Goal: Information Seeking & Learning: Learn about a topic

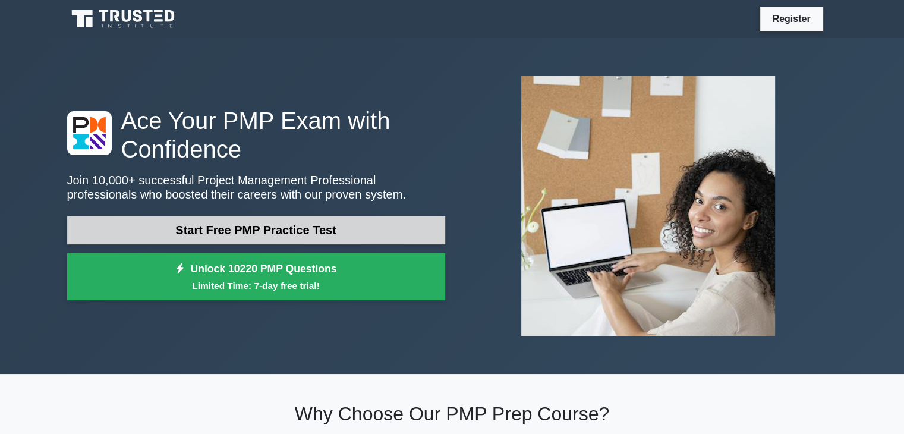
click at [307, 235] on link "Start Free PMP Practice Test" at bounding box center [256, 230] width 378 height 29
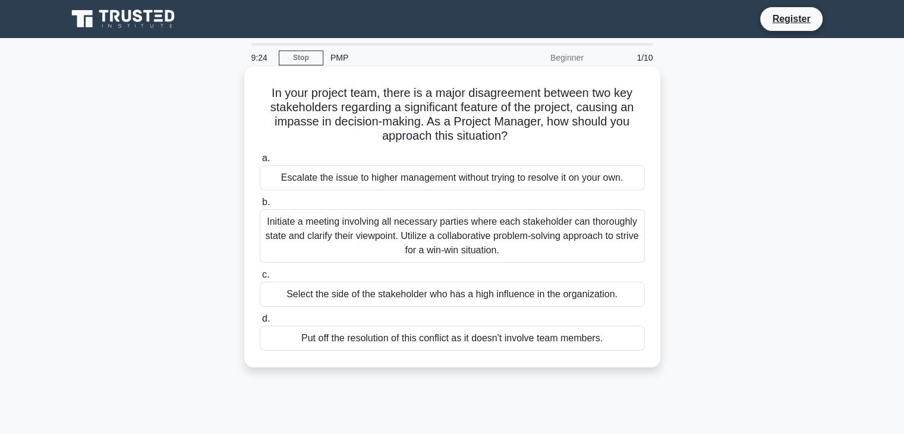
click at [565, 234] on div "Initiate a meeting involving all necessary parties where each stakeholder can t…" at bounding box center [452, 236] width 385 height 54
click at [260, 206] on input "b. Initiate a meeting involving all necessary parties where each stakeholder ca…" at bounding box center [260, 203] width 0 height 8
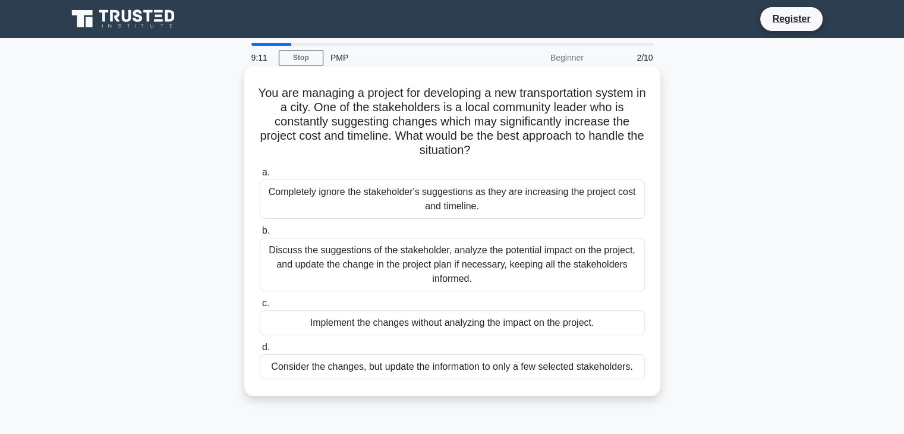
click at [454, 264] on div "Discuss the suggestions of the stakeholder, analyze the potential impact on the…" at bounding box center [452, 265] width 385 height 54
click at [260, 235] on input "b. Discuss the suggestions of the stakeholder, analyze the potential impact on …" at bounding box center [260, 231] width 0 height 8
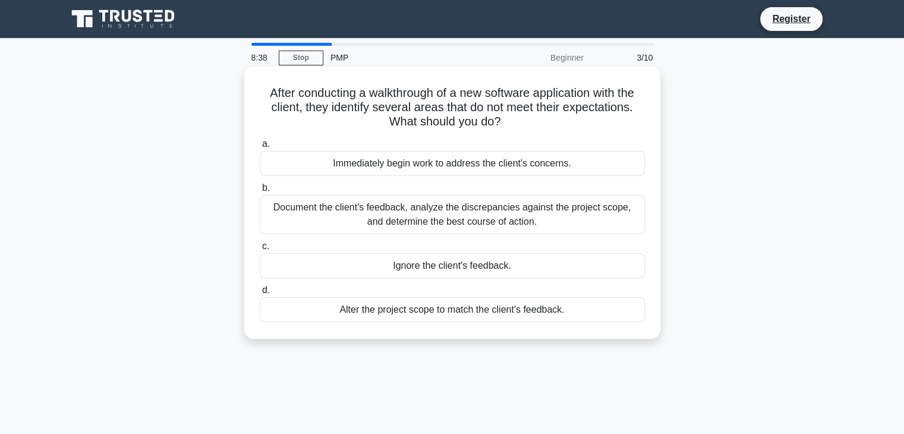
click at [535, 213] on div "Document the client's feedback, analyze the discrepancies against the project s…" at bounding box center [452, 214] width 385 height 39
click at [260, 192] on input "b. Document the client's feedback, analyze the discrepancies against the projec…" at bounding box center [260, 188] width 0 height 8
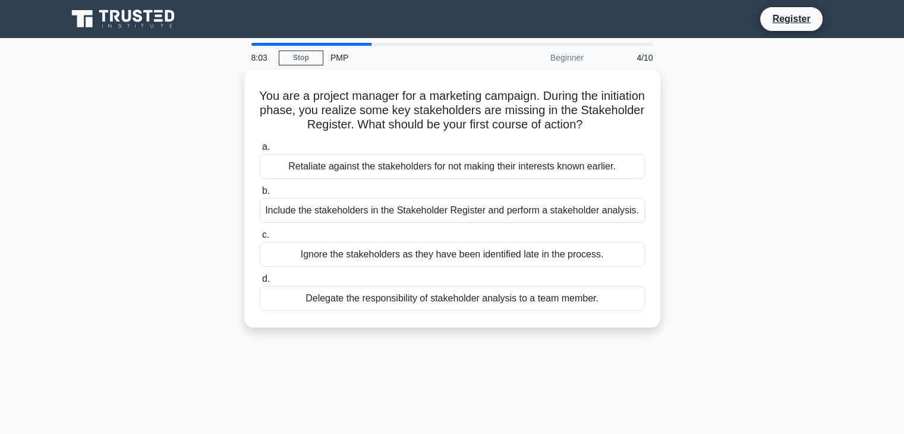
click at [535, 213] on div "Include the stakeholders in the Stakeholder Register and perform a stakeholder …" at bounding box center [452, 210] width 385 height 25
click at [260, 195] on input "b. Include the stakeholders in the Stakeholder Register and perform a stakehold…" at bounding box center [260, 191] width 0 height 8
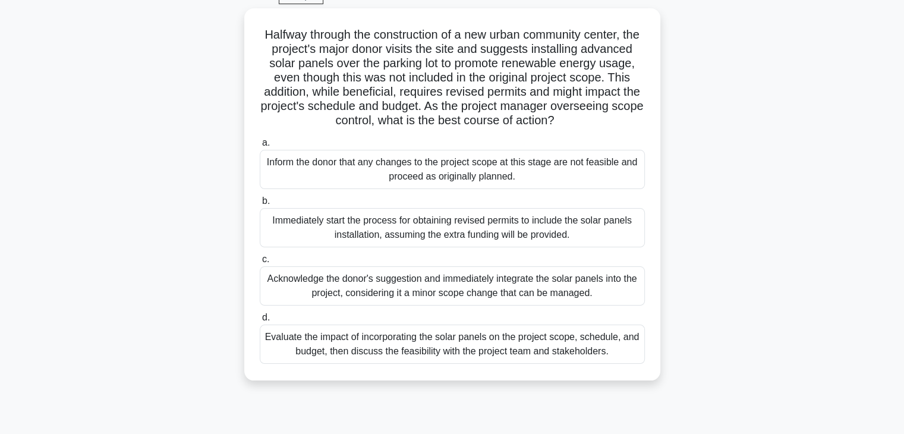
scroll to position [64, 0]
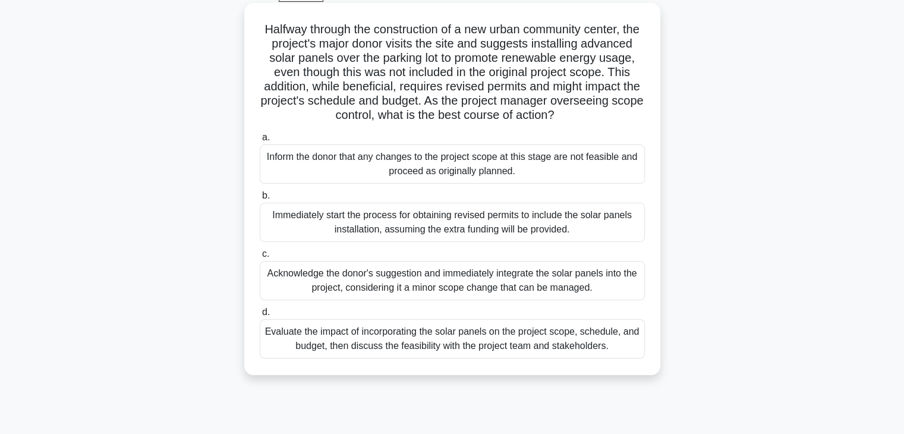
click at [593, 356] on div "Evaluate the impact of incorporating the solar panels on the project scope, sch…" at bounding box center [452, 338] width 385 height 39
click at [260, 316] on input "d. Evaluate the impact of incorporating the solar panels on the project scope, …" at bounding box center [260, 313] width 0 height 8
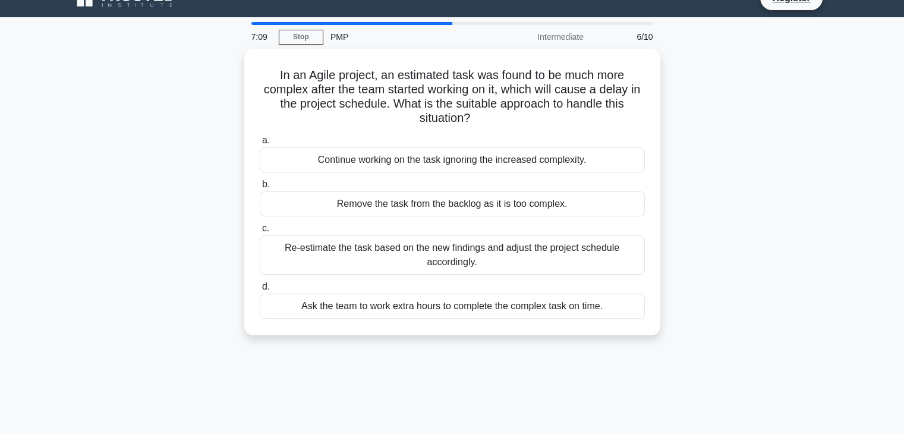
scroll to position [0, 0]
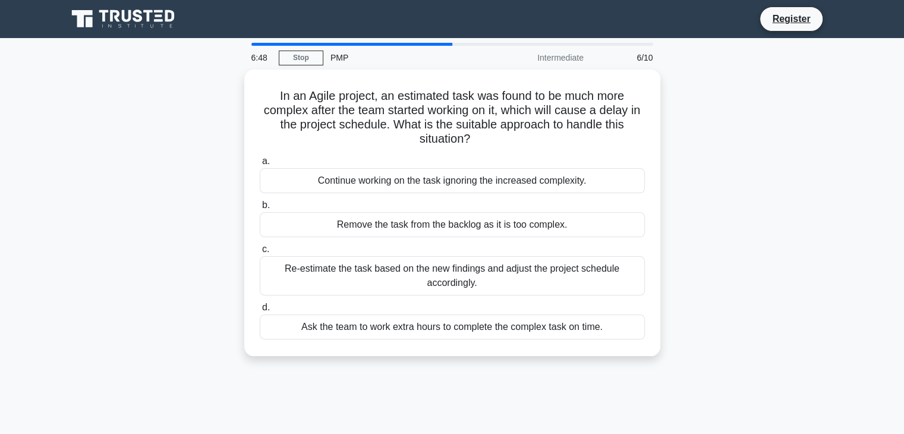
click at [593, 356] on div "In an Agile project, an estimated task was found to be much more complex after …" at bounding box center [452, 220] width 785 height 301
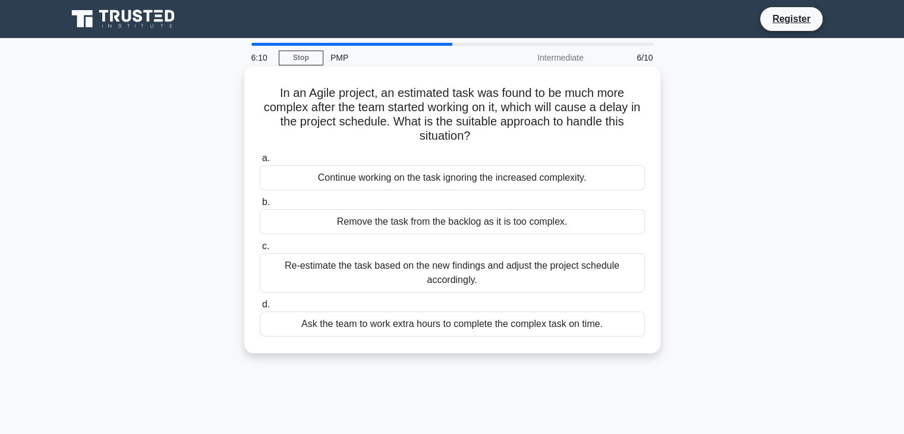
click at [490, 276] on div "Re-estimate the task based on the new findings and adjust the project schedule …" at bounding box center [452, 272] width 385 height 39
click at [260, 250] on input "c. Re-estimate the task based on the new findings and adjust the project schedu…" at bounding box center [260, 247] width 0 height 8
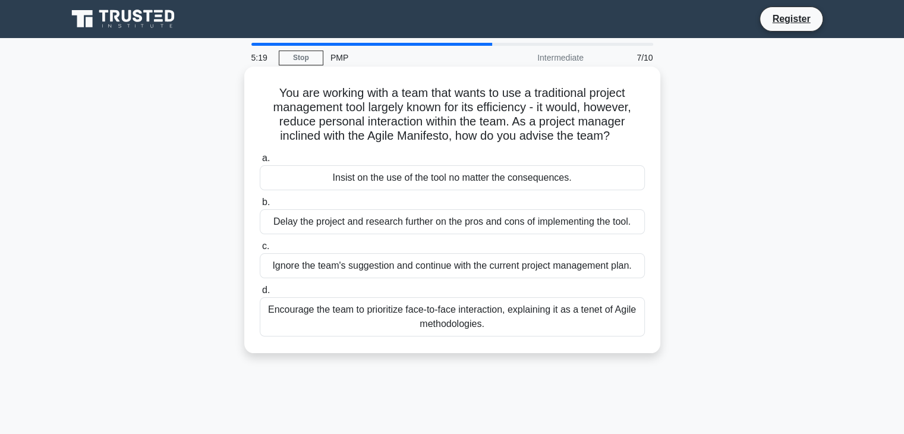
click at [473, 321] on div "Encourage the team to prioritize face-to-face interaction, explaining it as a t…" at bounding box center [452, 316] width 385 height 39
click at [260, 294] on input "d. Encourage the team to prioritize face-to-face interaction, explaining it as …" at bounding box center [260, 291] width 0 height 8
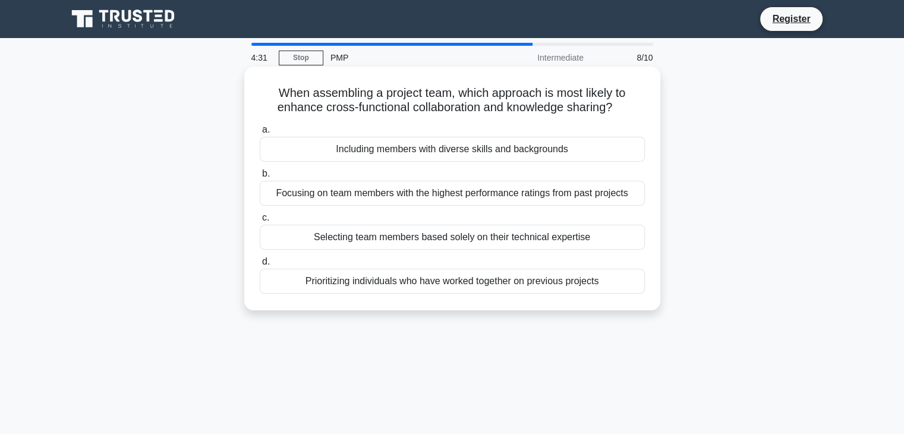
click at [502, 193] on div "Focusing on team members with the highest performance ratings from past projects" at bounding box center [452, 193] width 385 height 25
click at [260, 178] on input "b. Focusing on team members with the highest performance ratings from past proj…" at bounding box center [260, 174] width 0 height 8
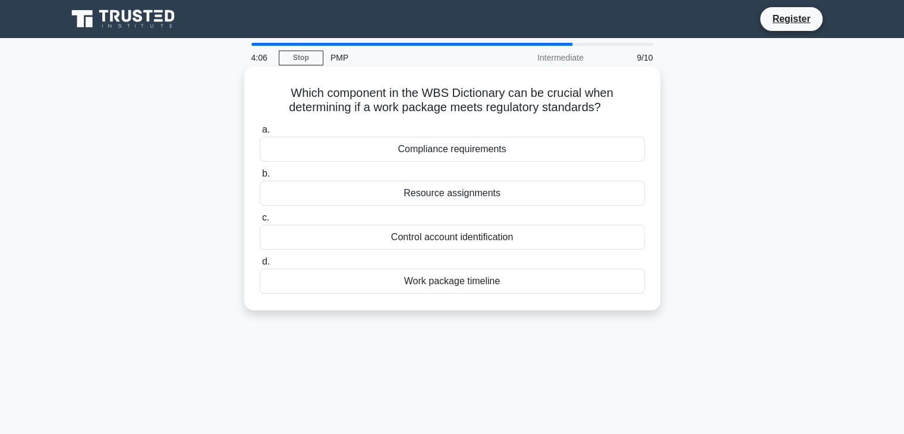
click at [480, 275] on div "Work package timeline" at bounding box center [452, 281] width 385 height 25
click at [260, 266] on input "d. Work package timeline" at bounding box center [260, 262] width 0 height 8
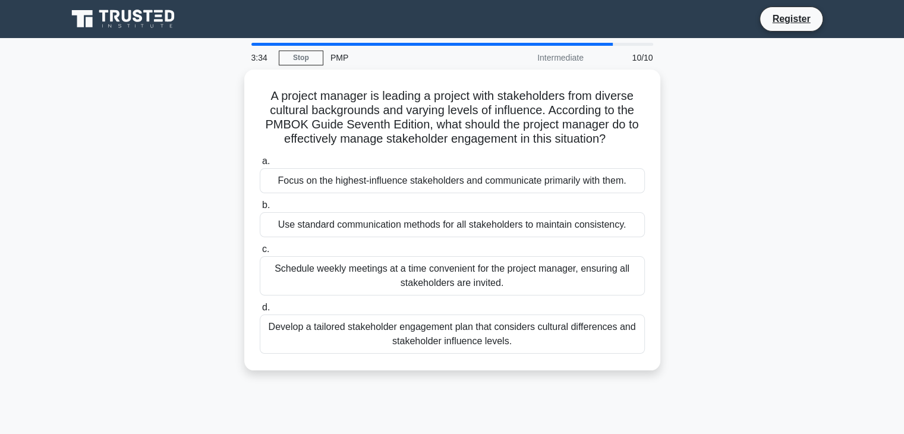
click at [480, 275] on div "Schedule weekly meetings at a time convenient for the project manager, ensuring…" at bounding box center [452, 275] width 385 height 39
click at [260, 253] on input "c. Schedule weekly meetings at a time convenient for the project manager, ensur…" at bounding box center [260, 250] width 0 height 8
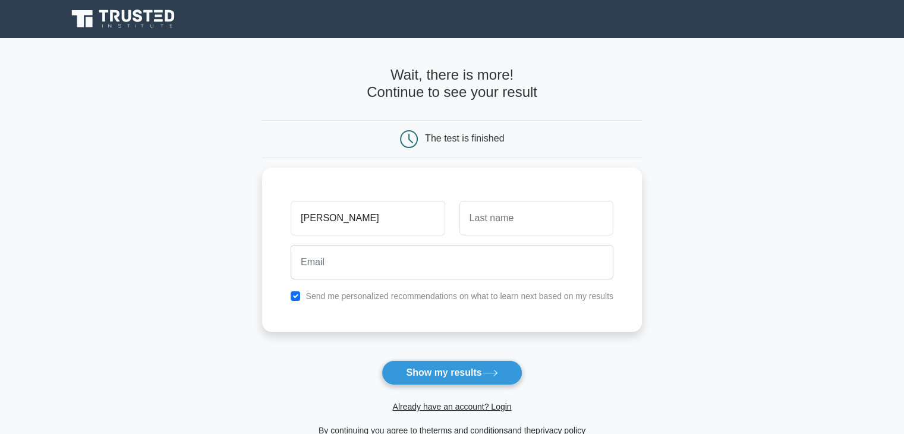
type input "SHAH ALI"
type input "Khan"
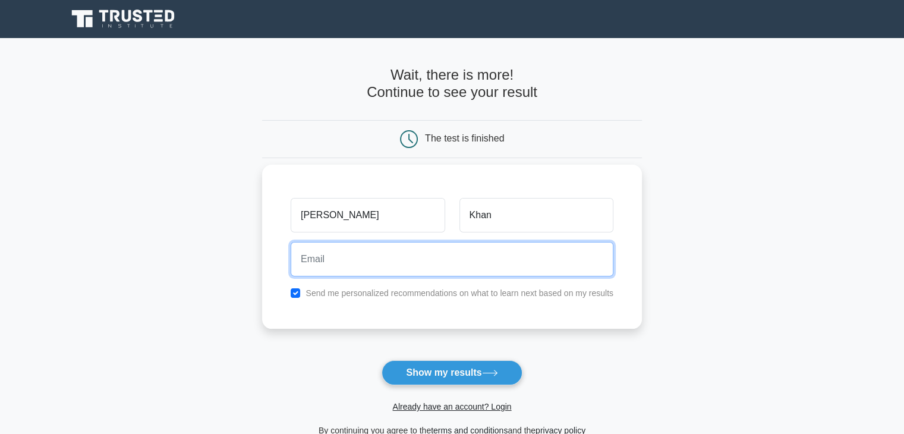
drag, startPoint x: 0, startPoint y: 0, endPoint x: 480, endPoint y: 275, distance: 553.3
click at [480, 275] on input "email" at bounding box center [452, 259] width 323 height 34
type input "khan.shahali@gmail.com"
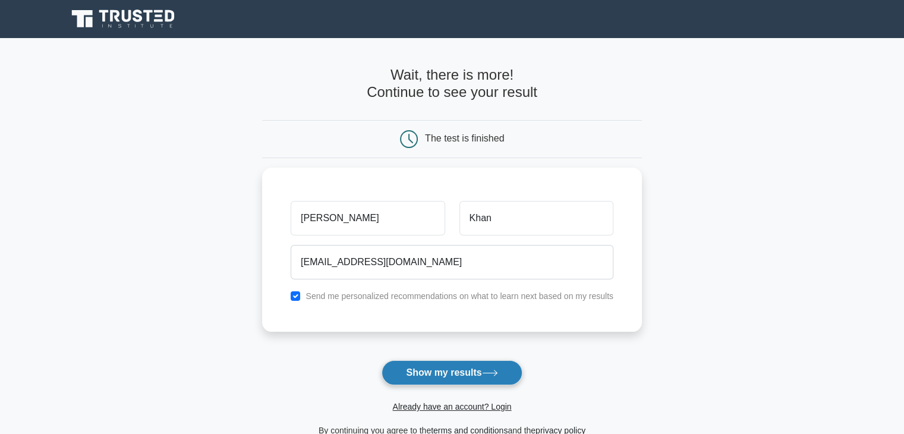
click at [445, 375] on button "Show my results" at bounding box center [452, 372] width 140 height 25
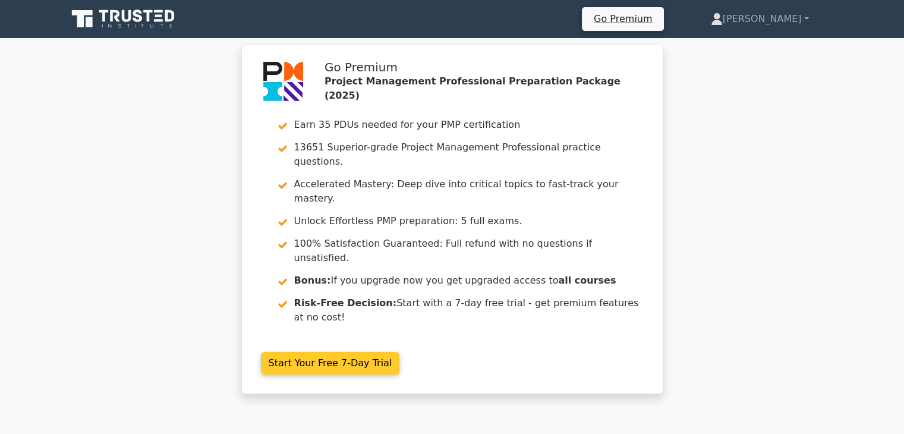
click at [346, 352] on link "Start Your Free 7-Day Trial" at bounding box center [330, 363] width 139 height 23
